Goal: Task Accomplishment & Management: Manage account settings

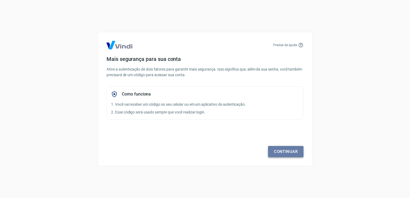
click at [292, 153] on link "Continuar" at bounding box center [285, 151] width 35 height 11
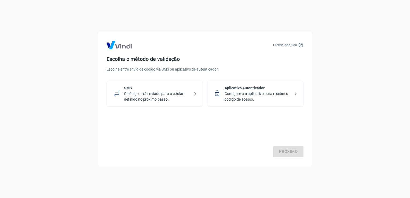
click at [180, 96] on p "O código será enviado para o celular definido no próximo passo." at bounding box center [157, 96] width 66 height 11
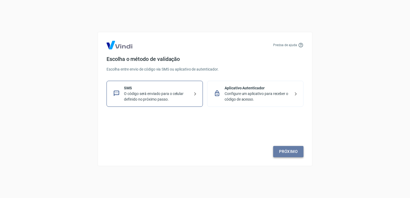
click at [281, 152] on link "Próximo" at bounding box center [288, 151] width 30 height 11
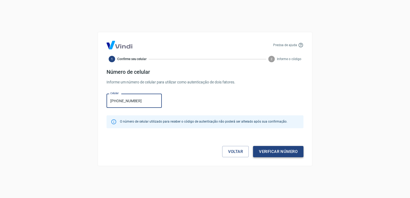
type input "[PHONE_NUMBER]"
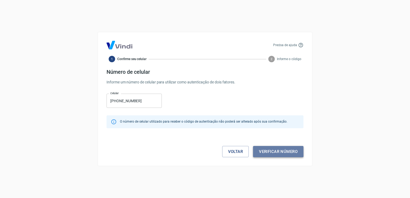
click at [287, 153] on button "Verificar número" at bounding box center [278, 151] width 50 height 11
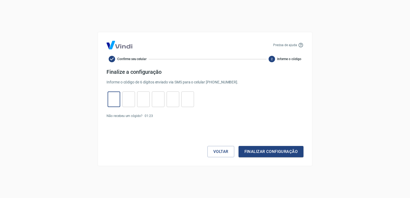
click at [119, 98] on input "tel" at bounding box center [114, 100] width 13 height 12
type input "6"
type input "1"
type input "7"
type input "0"
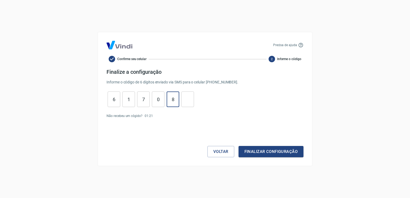
type input "8"
type input "9"
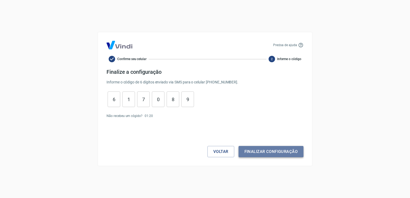
click at [251, 153] on button "Finalizar configuração" at bounding box center [271, 151] width 65 height 11
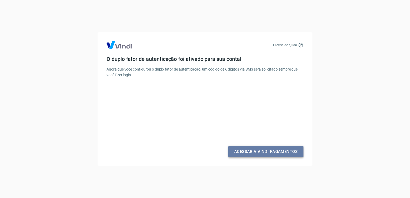
click at [251, 153] on link "Acessar a Vindi Pagamentos" at bounding box center [265, 151] width 75 height 11
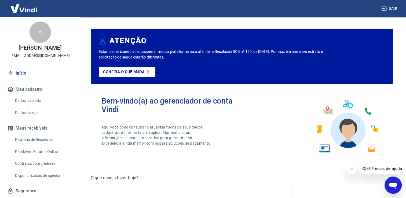
click at [41, 114] on link "Dados de login" at bounding box center [43, 112] width 61 height 11
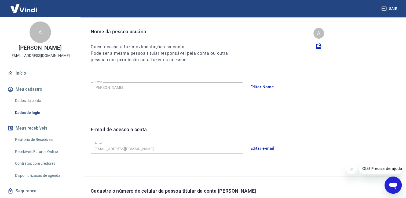
scroll to position [80, 0]
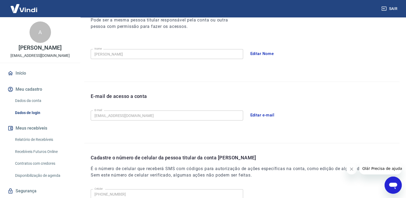
click at [252, 111] on button "Editar e-mail" at bounding box center [262, 114] width 30 height 11
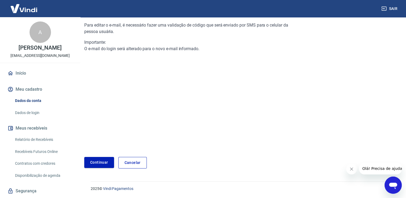
scroll to position [54, 0]
click at [106, 162] on link "Continuar" at bounding box center [99, 163] width 30 height 11
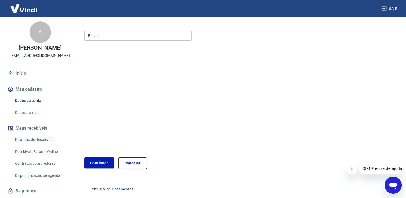
click at [108, 34] on input "E-mail" at bounding box center [137, 36] width 107 height 10
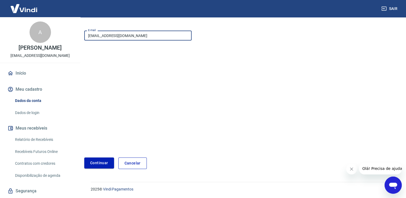
type input "[EMAIL_ADDRESS][DOMAIN_NAME]"
click at [97, 162] on button "Continuar" at bounding box center [99, 163] width 30 height 11
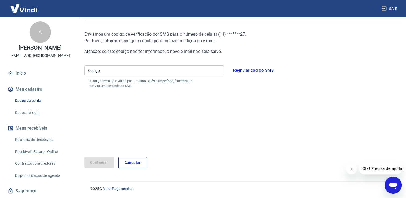
scroll to position [45, 0]
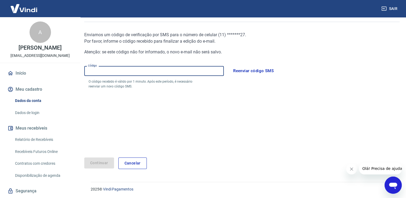
click at [118, 72] on input "Código" at bounding box center [154, 71] width 140 height 10
type input "375212"
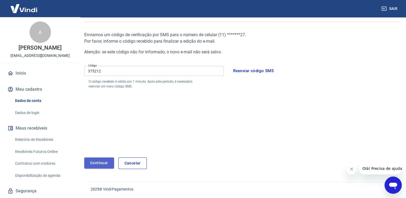
click at [92, 164] on button "Continuar" at bounding box center [99, 163] width 30 height 11
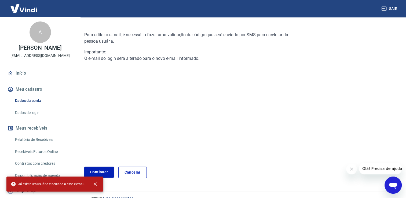
scroll to position [54, 0]
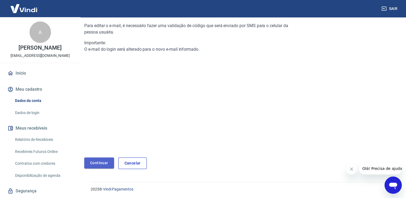
click at [103, 164] on link "Continuar" at bounding box center [99, 163] width 30 height 11
